Goal: Task Accomplishment & Management: Manage account settings

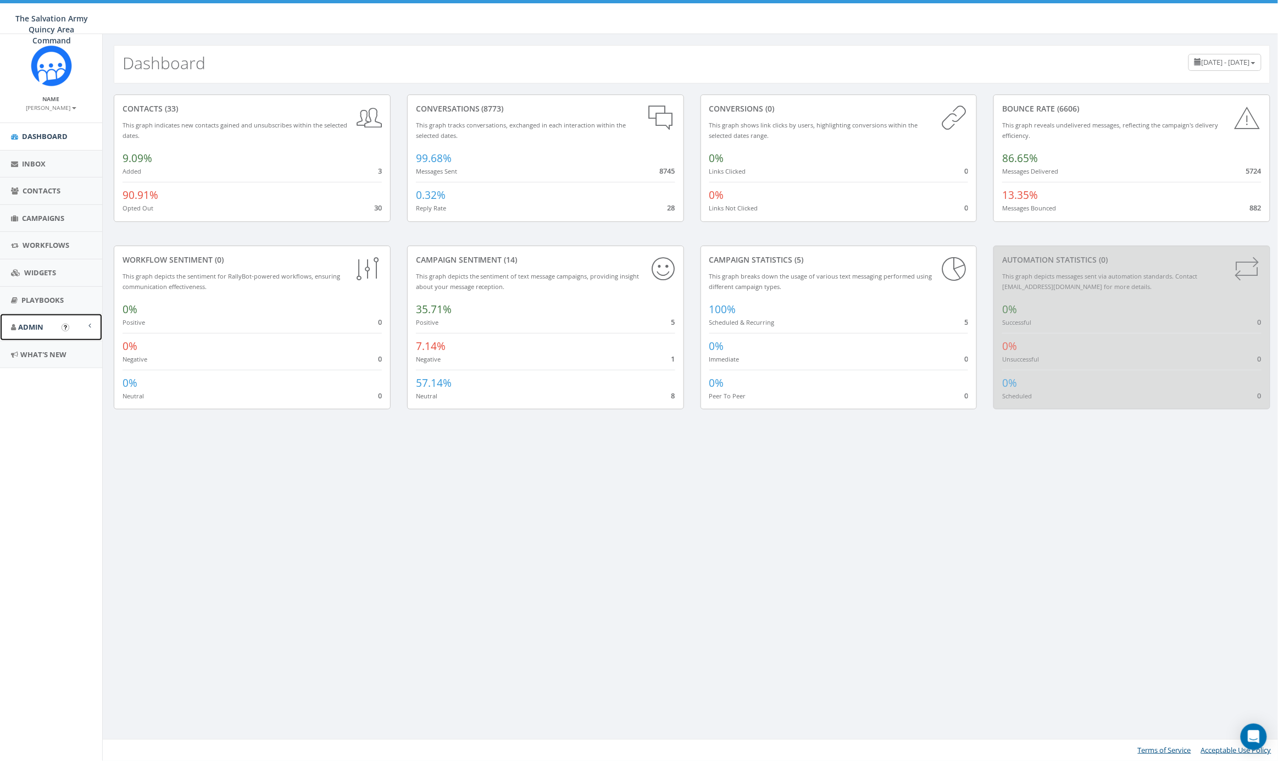
click at [88, 326] on span at bounding box center [89, 325] width 3 height 7
click at [41, 355] on link "Account" at bounding box center [51, 351] width 102 height 21
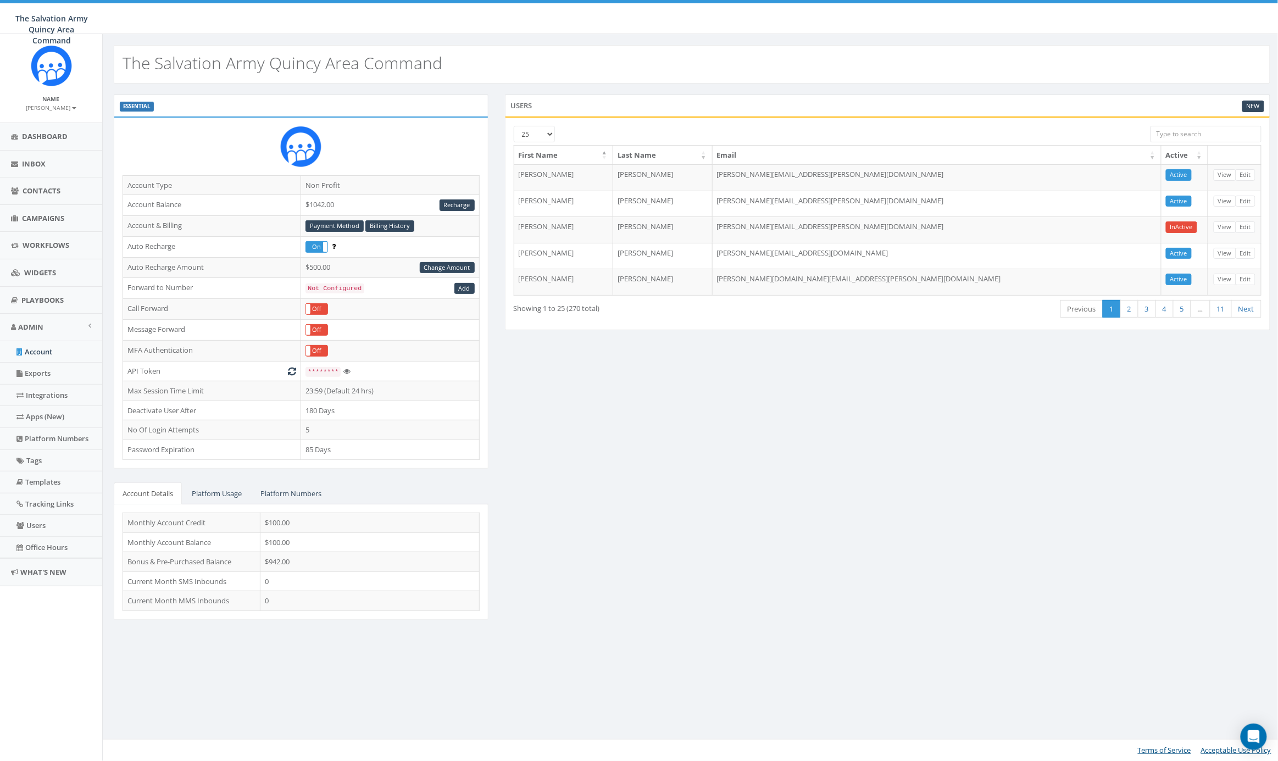
click at [901, 482] on div "ESSENTIAL Account Type Non Profit Account Balance $1042.00 Recharge Account & B…" at bounding box center [692, 364] width 1173 height 539
click at [210, 497] on link "Platform Usage" at bounding box center [217, 494] width 68 height 23
click at [311, 493] on link "Platform Numbers" at bounding box center [291, 494] width 79 height 23
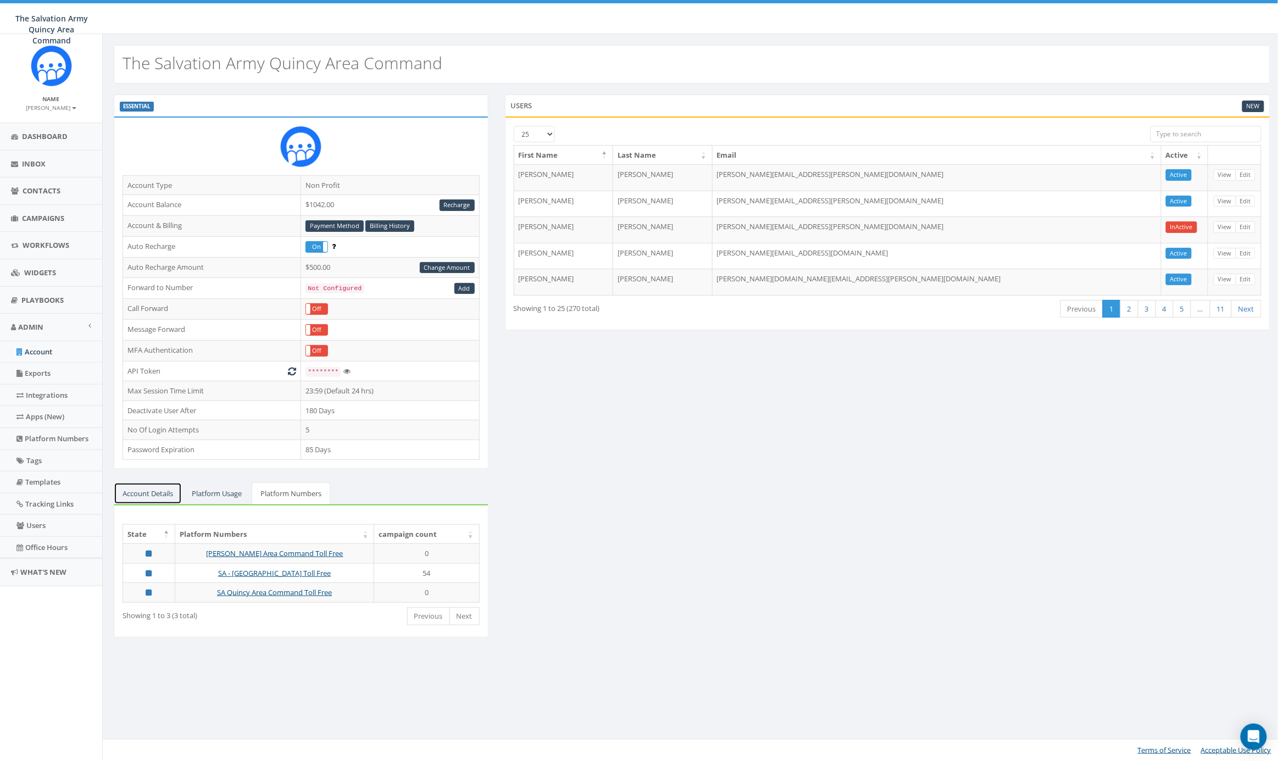
click at [155, 495] on link "Account Details" at bounding box center [148, 494] width 68 height 23
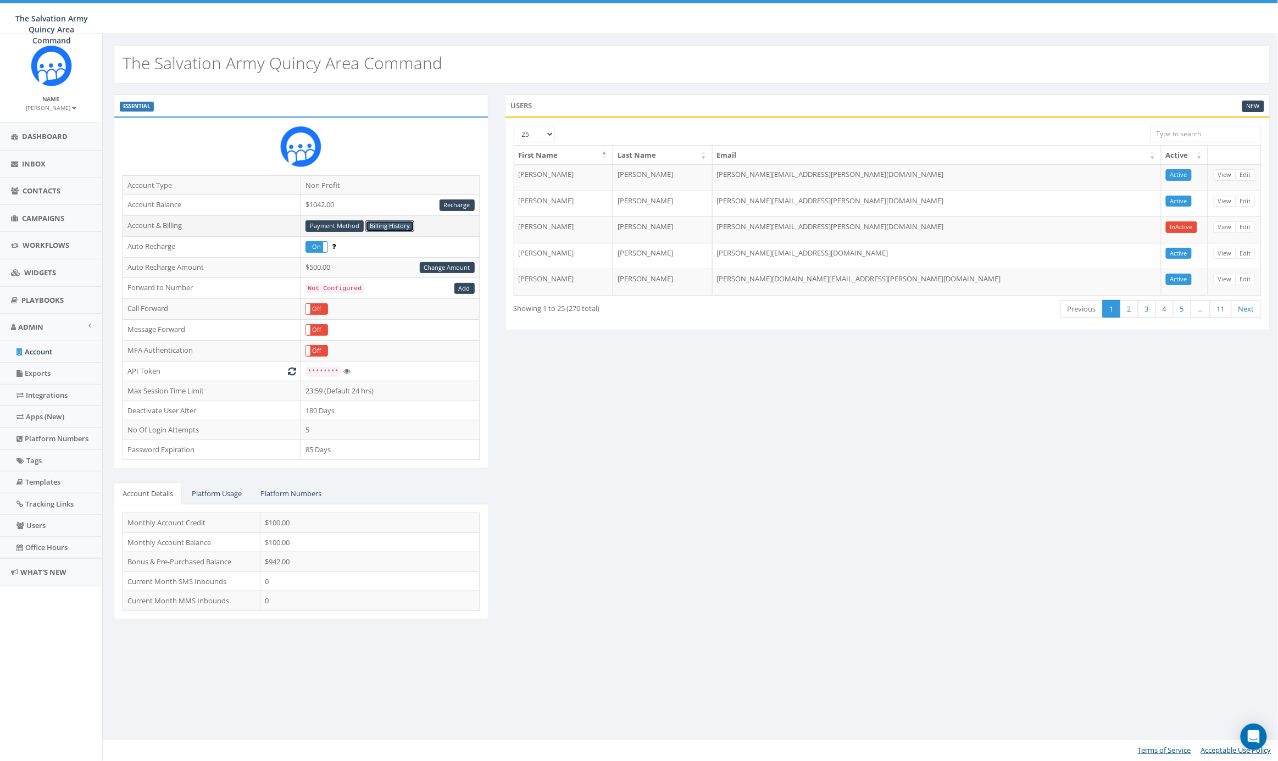
click at [387, 226] on link "Billing History" at bounding box center [390, 226] width 49 height 12
